Goal: Task Accomplishment & Management: Manage account settings

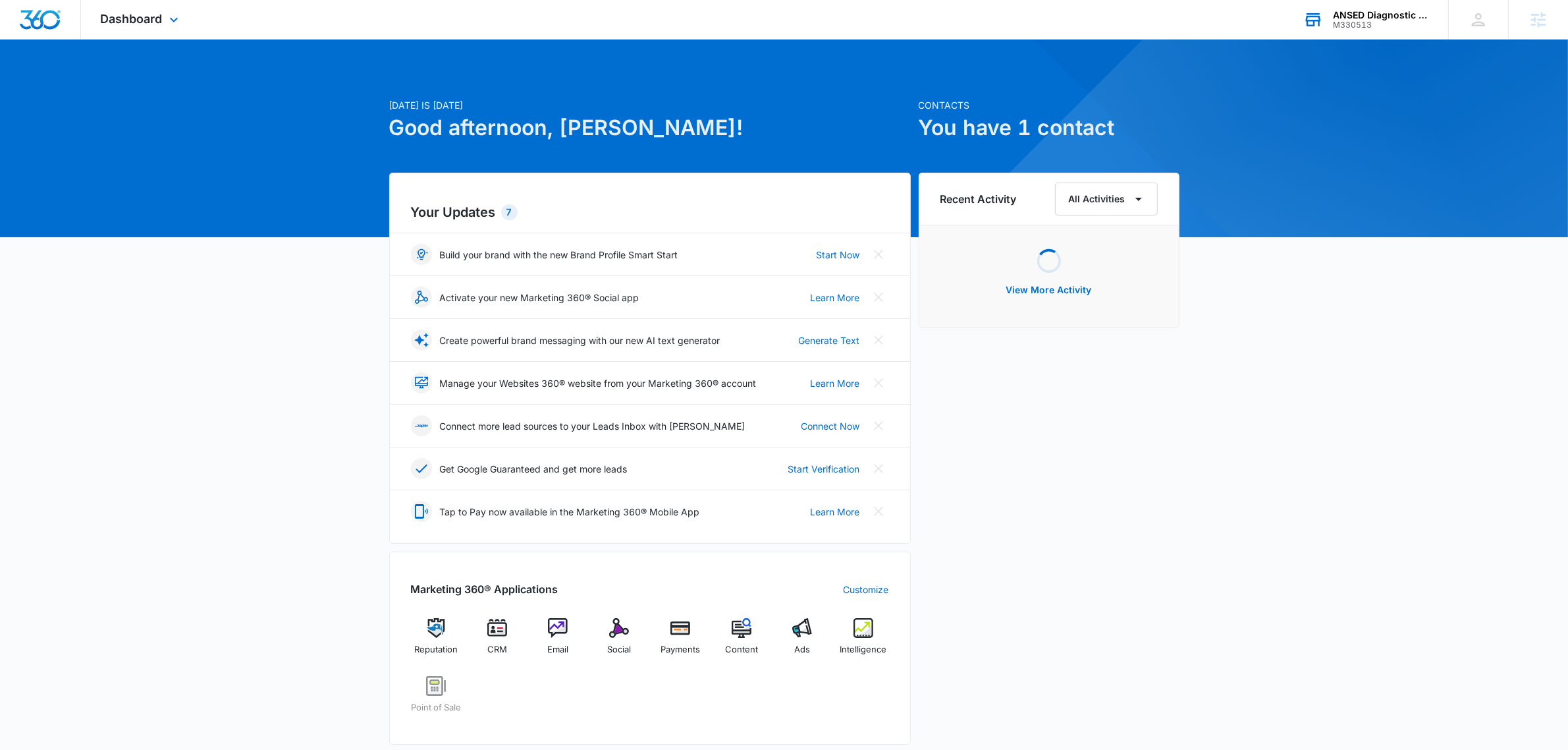
click at [1398, 11] on div "ANSED Diagnostic Solutions LLC" at bounding box center [1381, 15] width 96 height 11
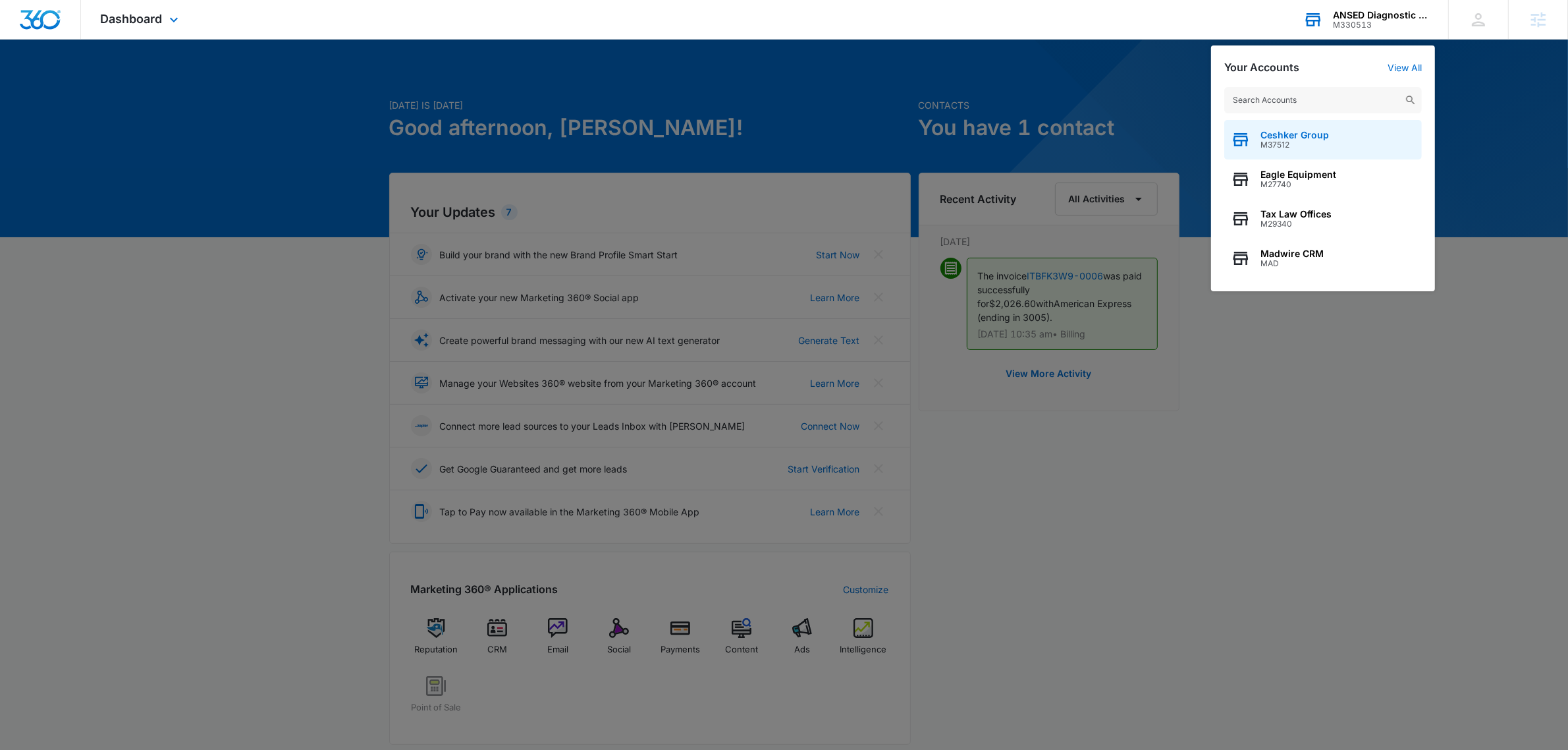
click at [1301, 133] on span "Ceshker Group" at bounding box center [1294, 135] width 69 height 11
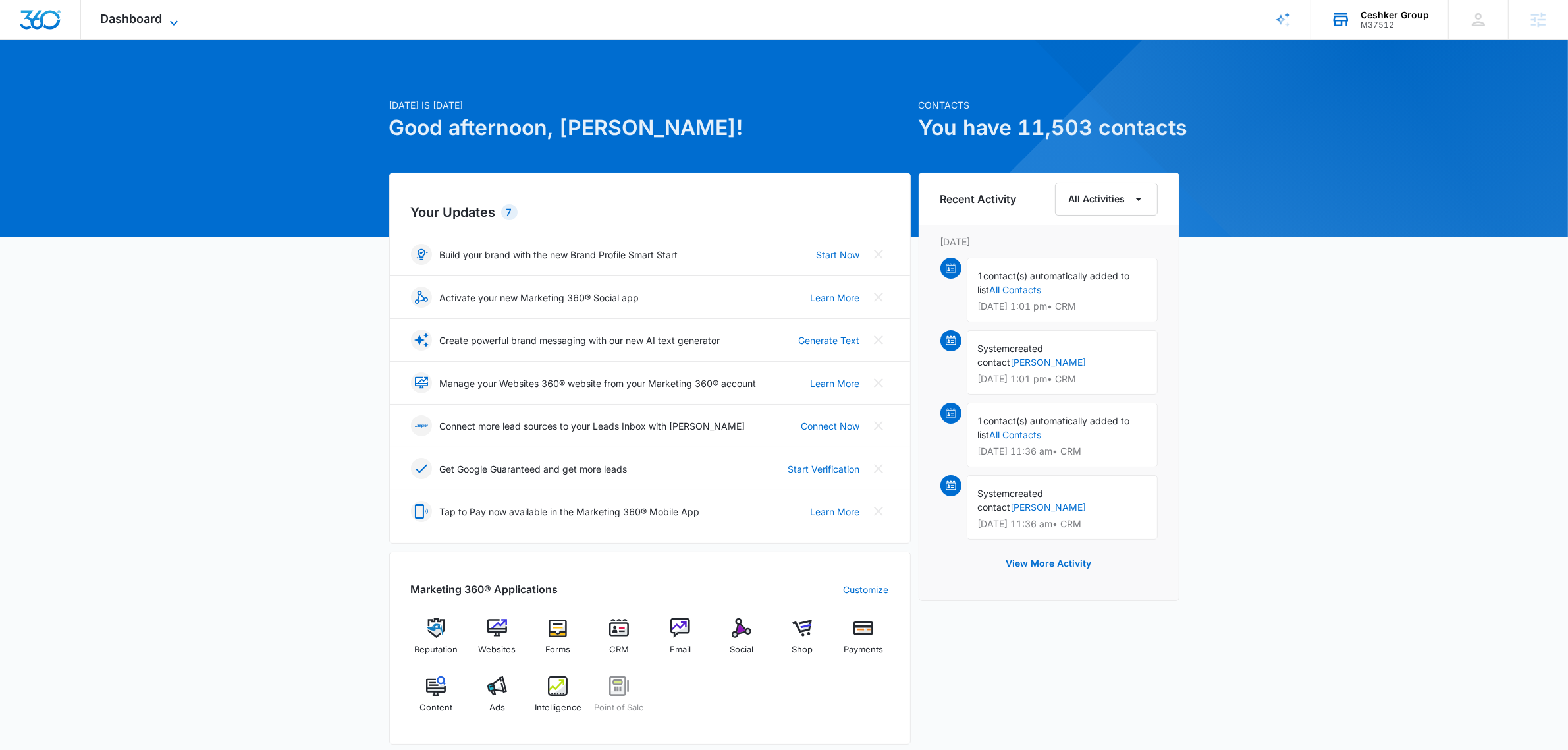
click at [129, 23] on span "Dashboard" at bounding box center [132, 19] width 62 height 14
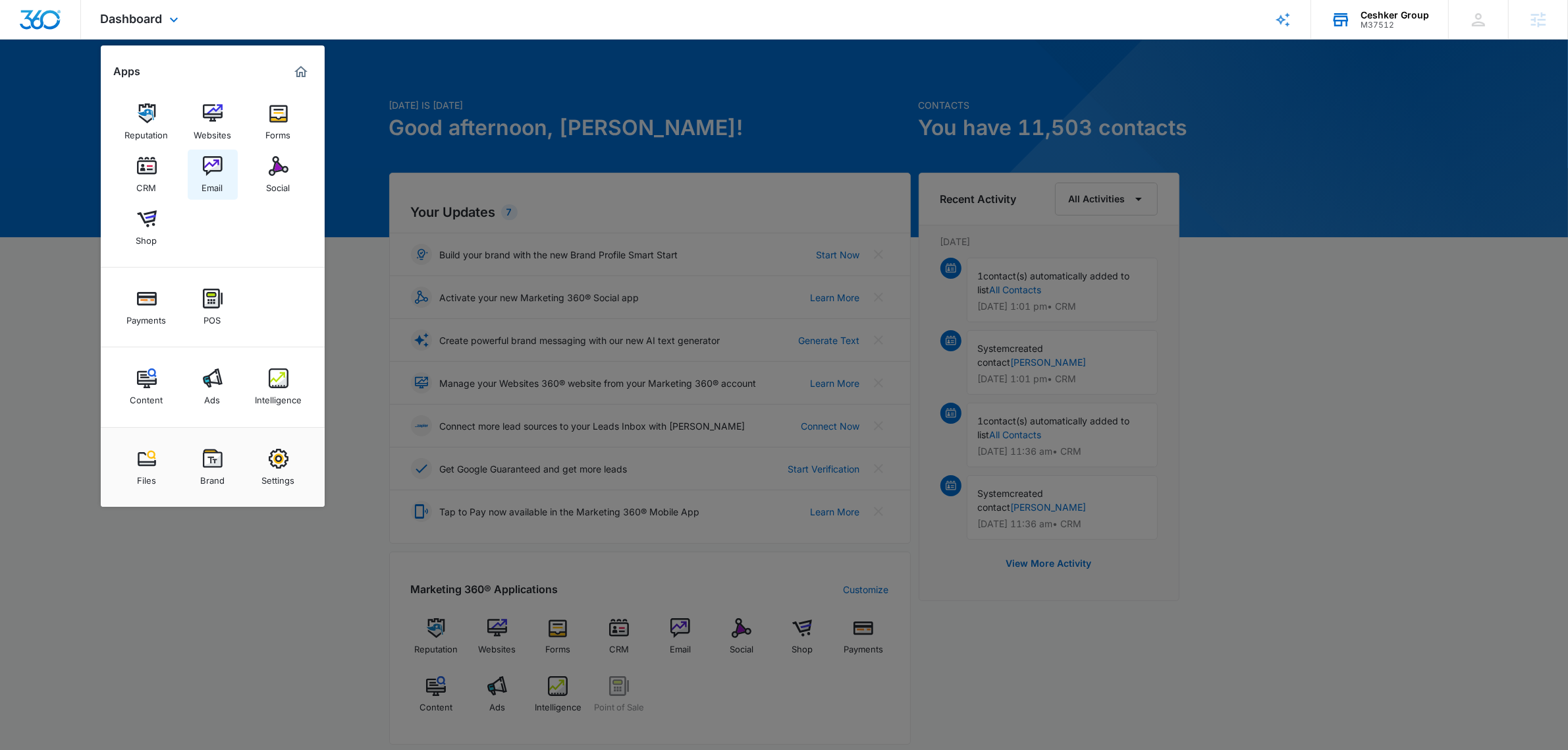
click at [199, 178] on link "Email" at bounding box center [212, 175] width 50 height 50
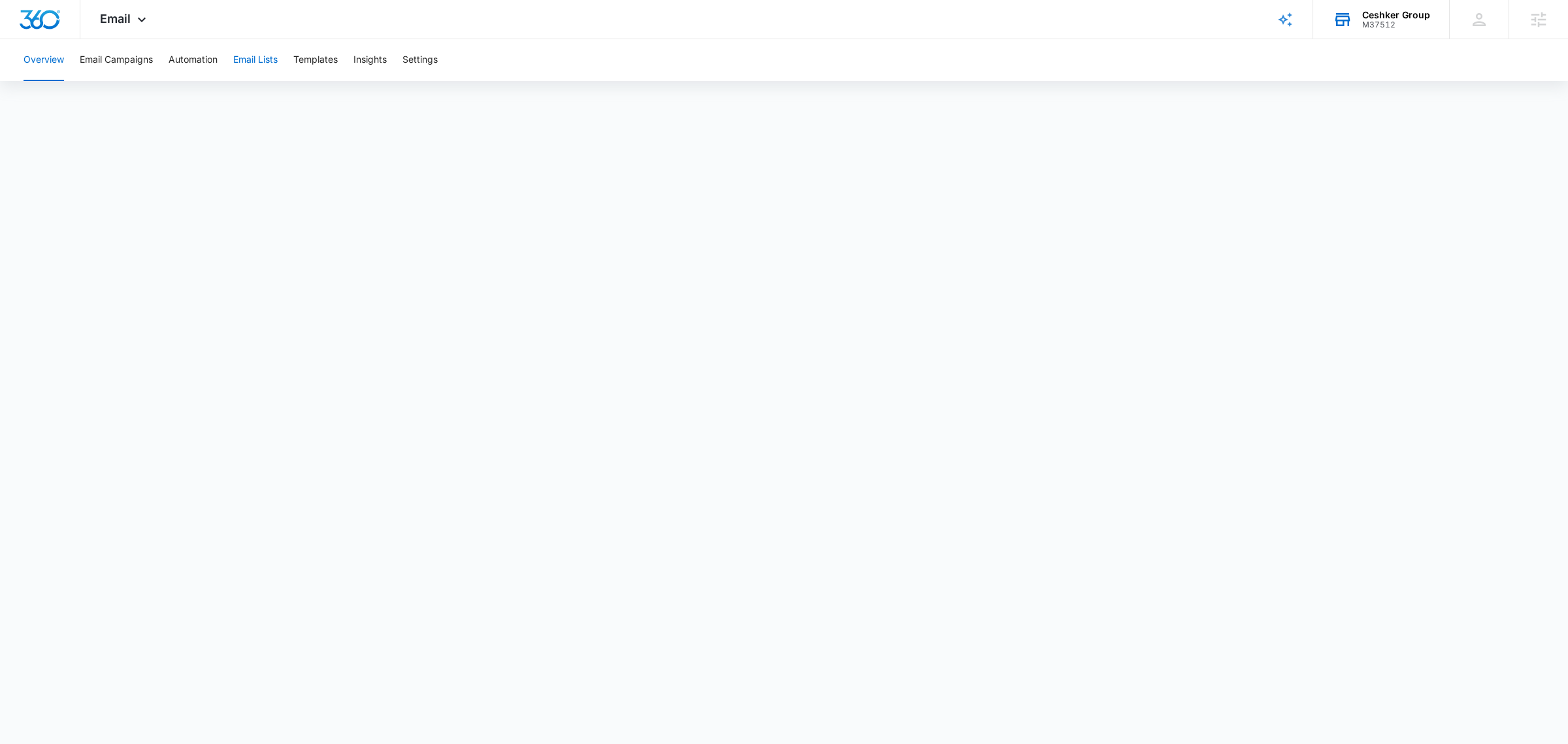
click at [253, 56] on button "Email Lists" at bounding box center [255, 60] width 44 height 42
